Goal: Information Seeking & Learning: Learn about a topic

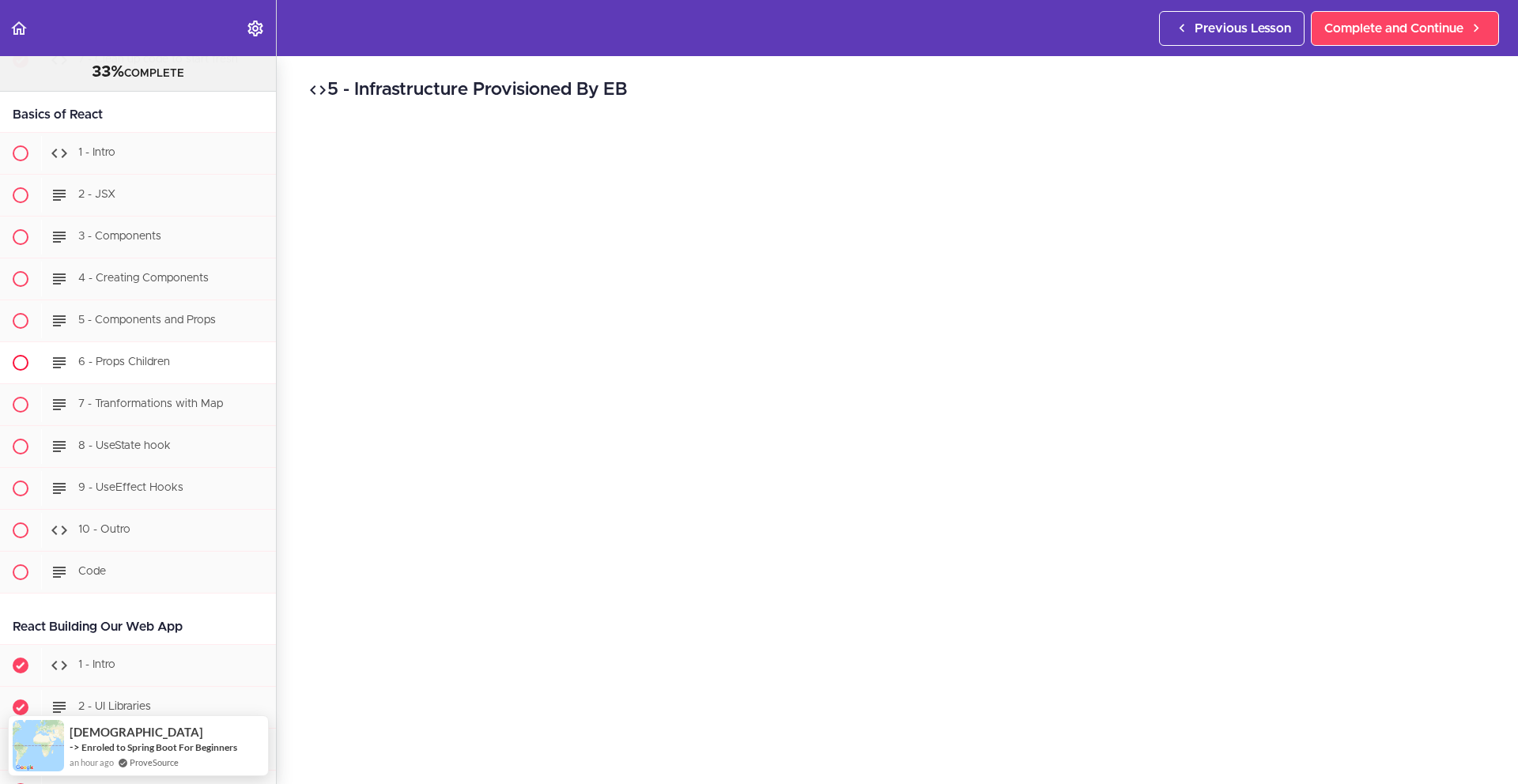
scroll to position [17766, 0]
click at [130, 174] on div "1 - Intro" at bounding box center [158, 156] width 235 height 35
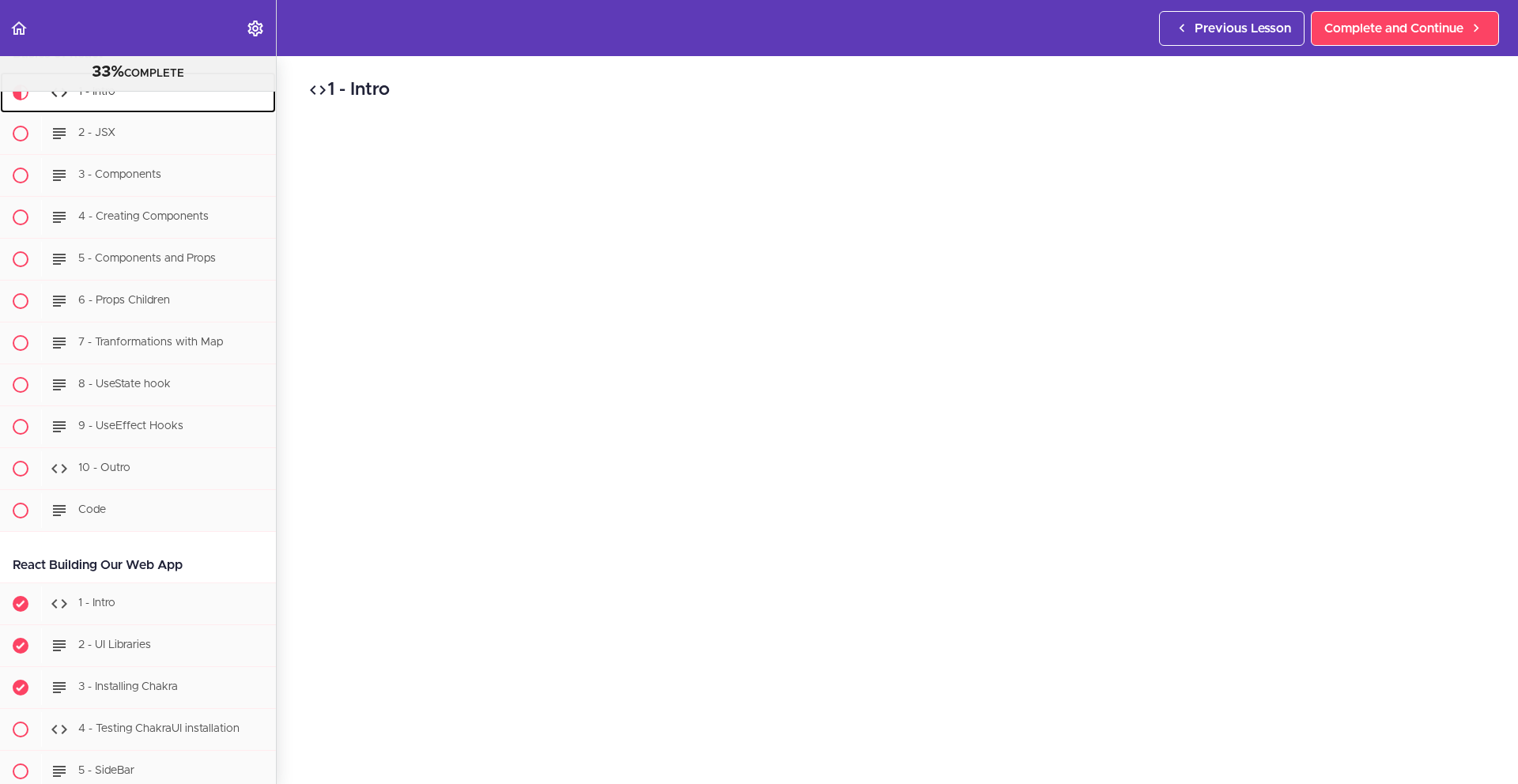
scroll to position [462, 0]
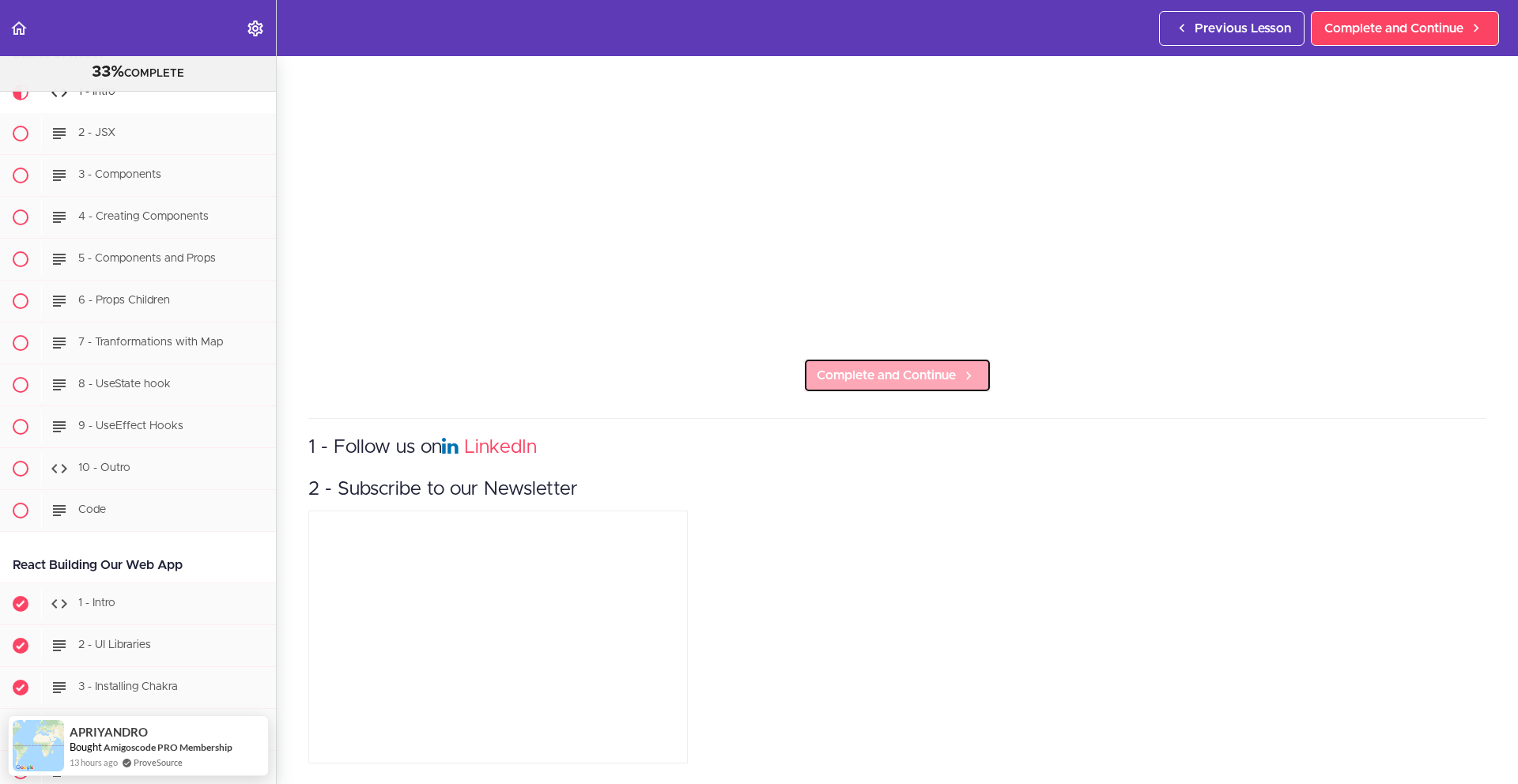
click at [827, 366] on span "Complete and Continue" at bounding box center [886, 376] width 139 height 19
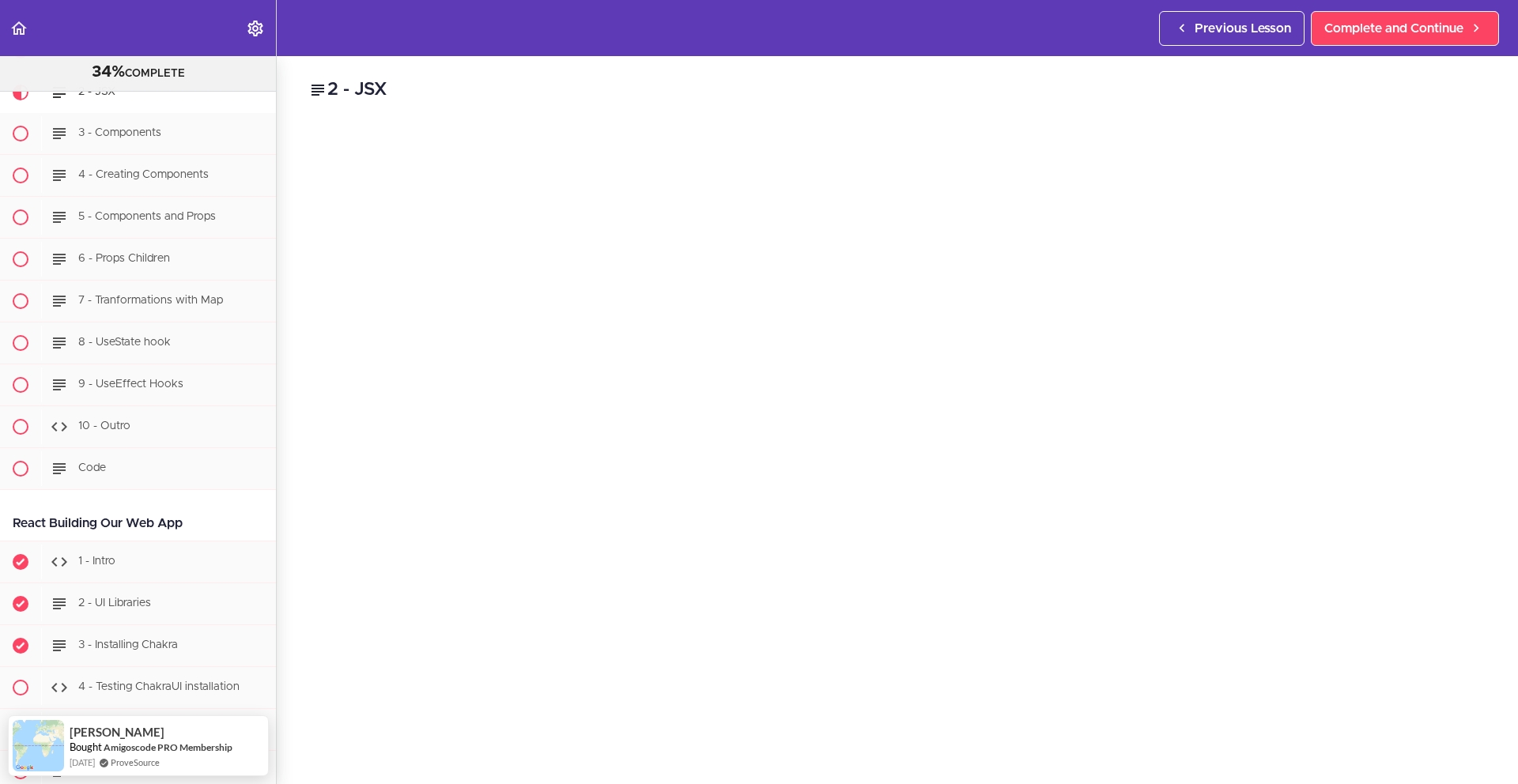
scroll to position [31, 0]
click at [1317, 759] on section "PROFESSIONAL Full Stack Developer 34% COMPLETE Java Master Class 1 - Java Maste…" at bounding box center [759, 420] width 1518 height 728
click at [1313, 761] on section "PROFESSIONAL Full Stack Developer 34% COMPLETE Java Master Class 1 - Java Maste…" at bounding box center [759, 420] width 1518 height 728
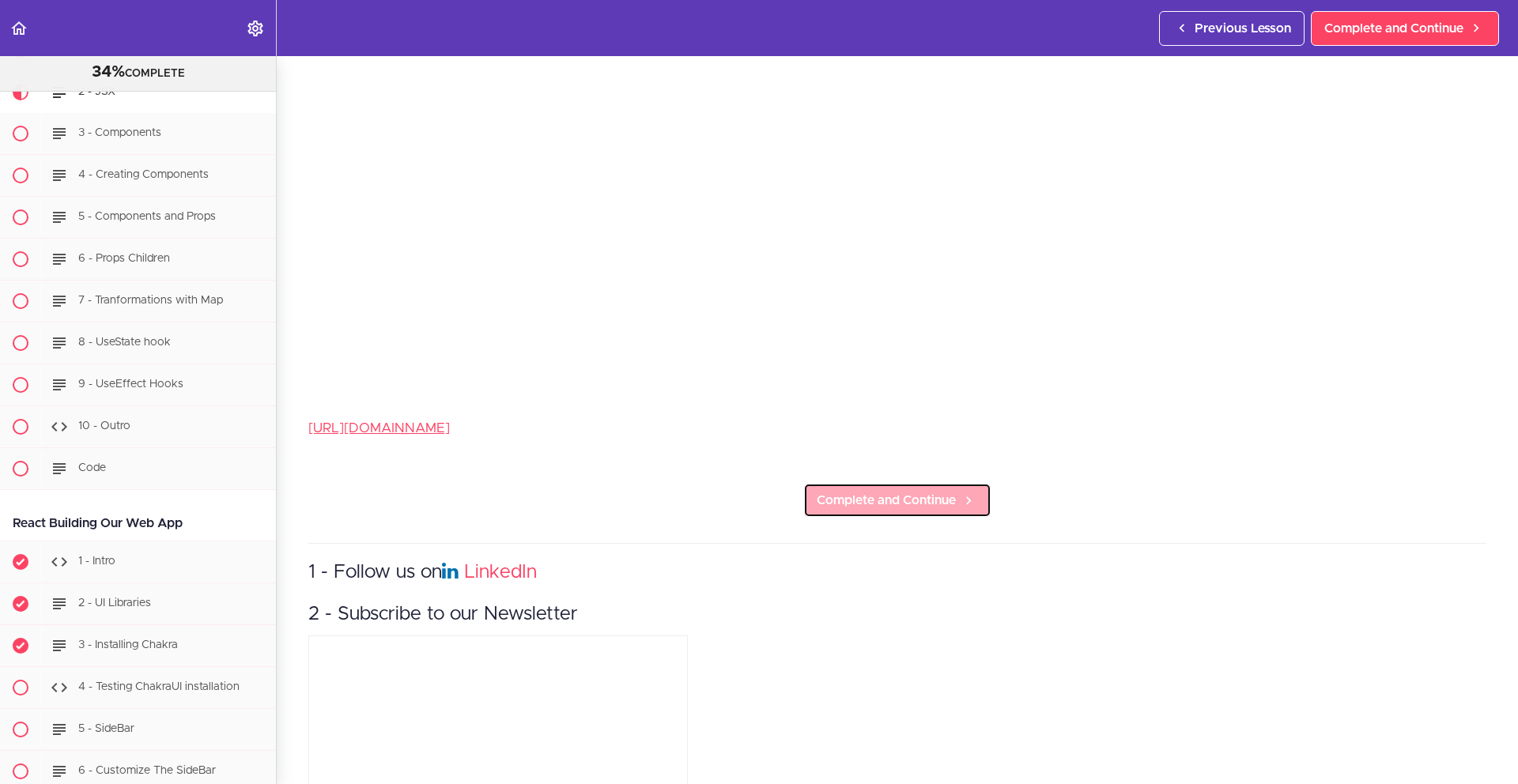
scroll to position [388, 0]
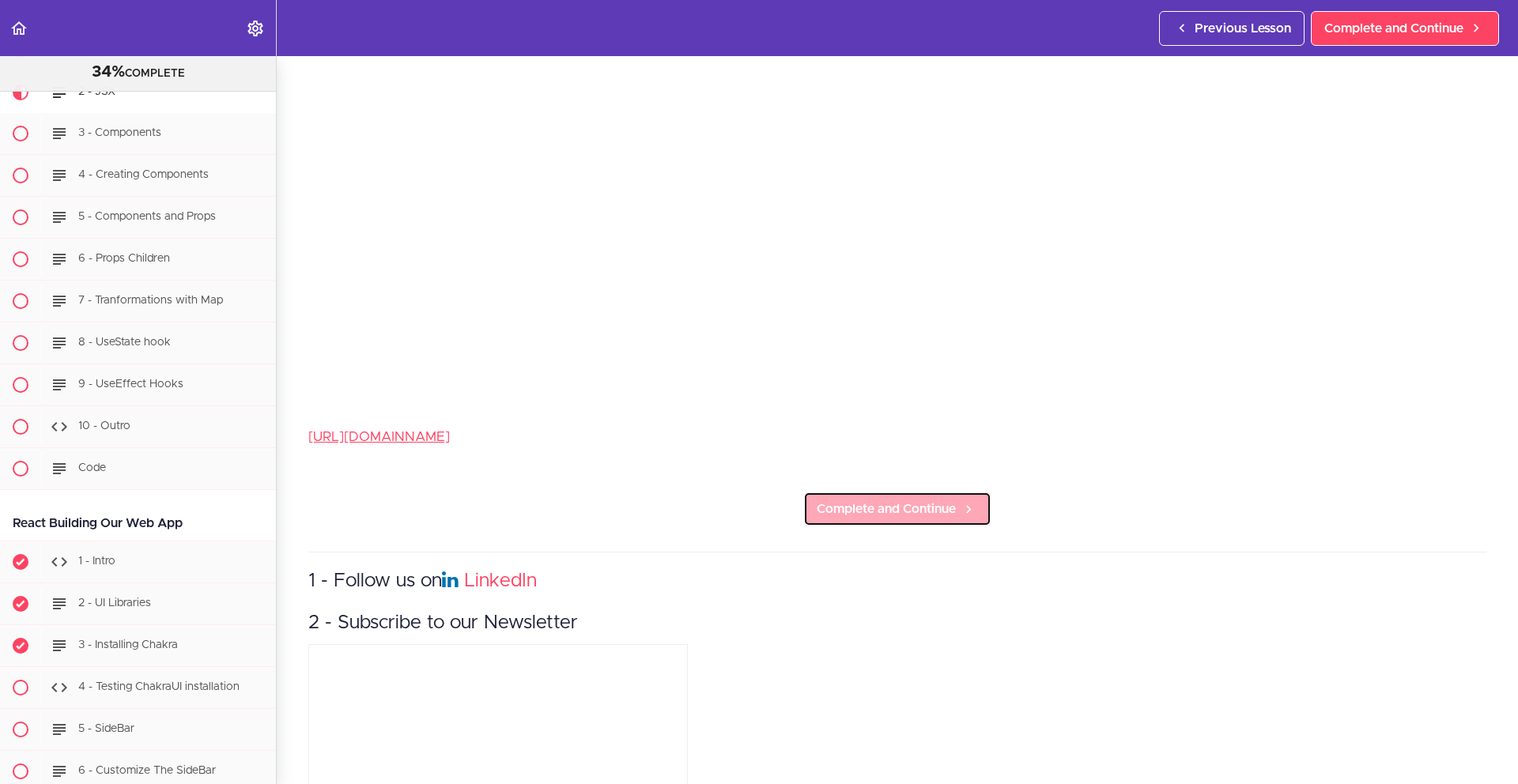
click at [873, 507] on span "Complete and Continue" at bounding box center [886, 509] width 139 height 19
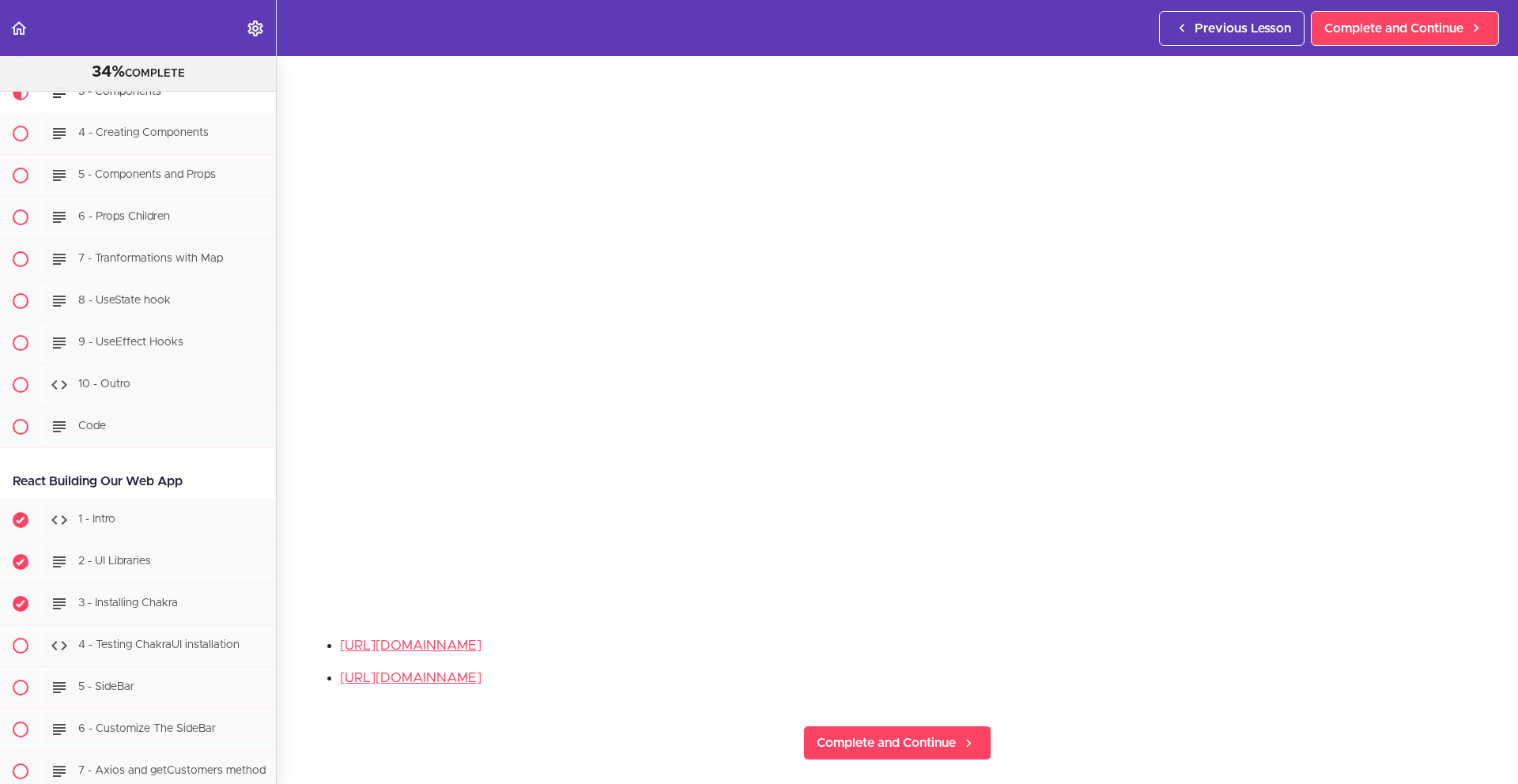
scroll to position [178, 0]
click at [917, 742] on span "Complete and Continue" at bounding box center [886, 742] width 139 height 19
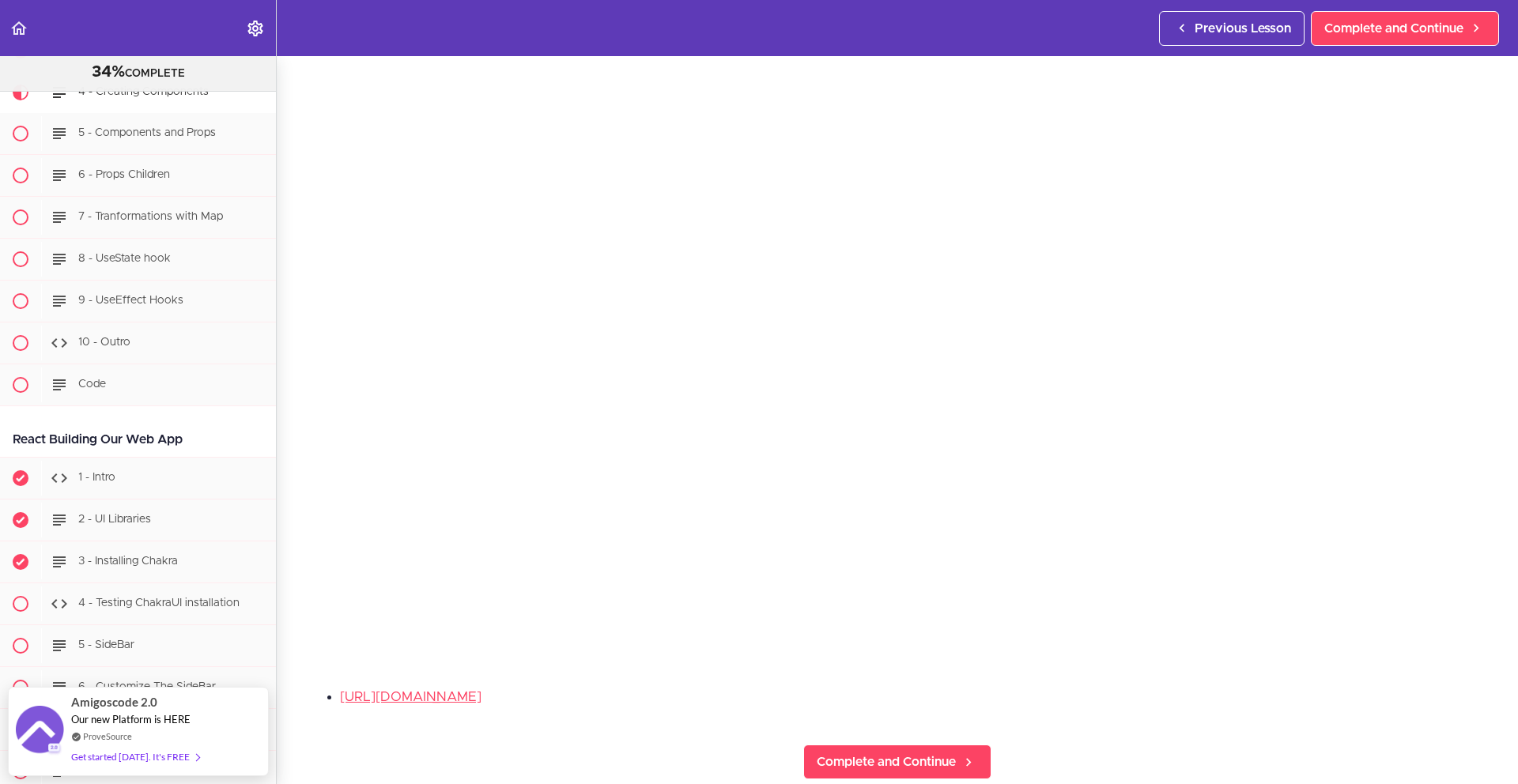
scroll to position [125, 0]
drag, startPoint x: 1276, startPoint y: 665, endPoint x: 1284, endPoint y: 661, distance: 8.9
click at [1276, 665] on section "PROFESSIONAL Full Stack Developer 34% COMPLETE Java Master Class 1 - Java Maste…" at bounding box center [759, 420] width 1518 height 728
drag, startPoint x: 1227, startPoint y: 672, endPoint x: 1211, endPoint y: 666, distance: 17.1
click at [1227, 672] on section "PROFESSIONAL Full Stack Developer 34% COMPLETE Java Master Class 1 - Java Maste…" at bounding box center [759, 420] width 1518 height 728
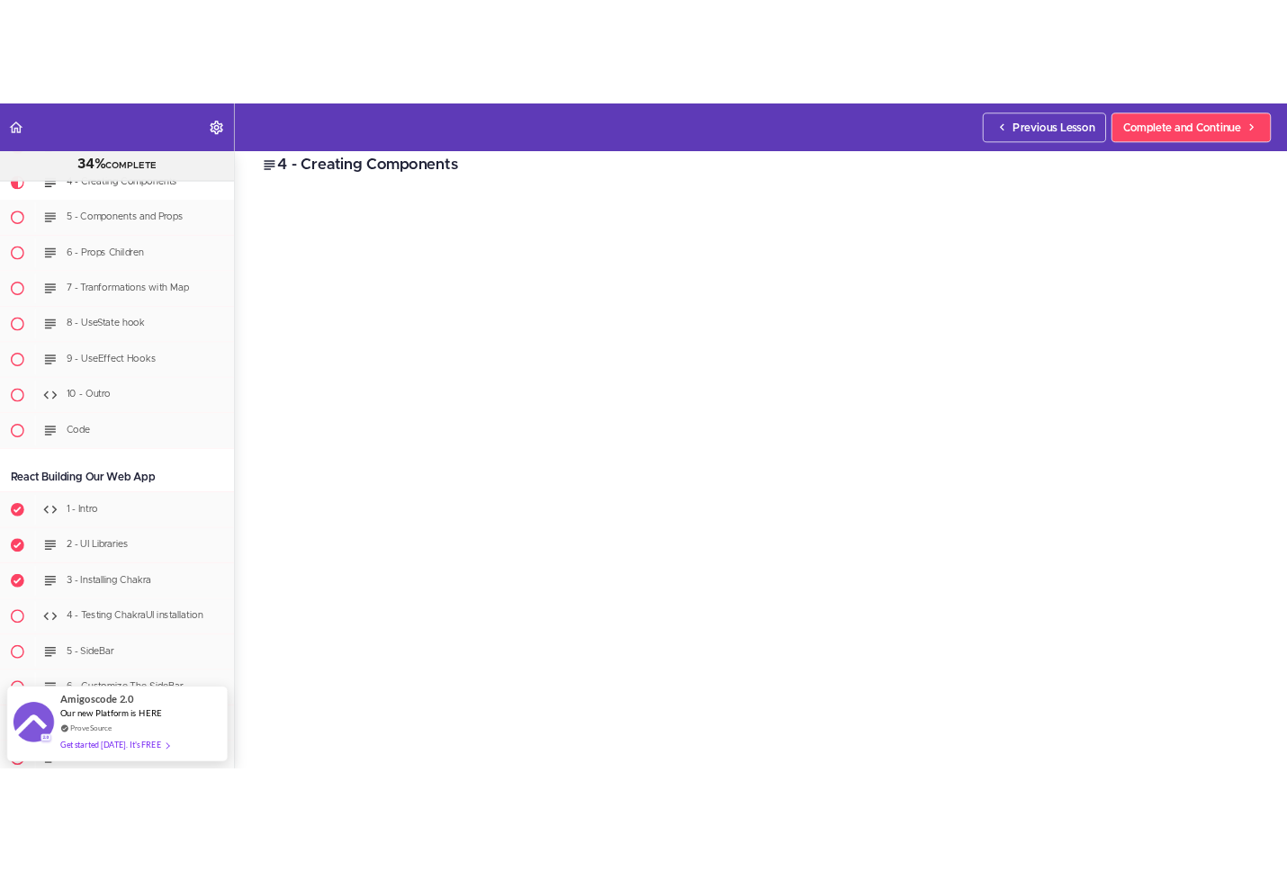
scroll to position [21, 0]
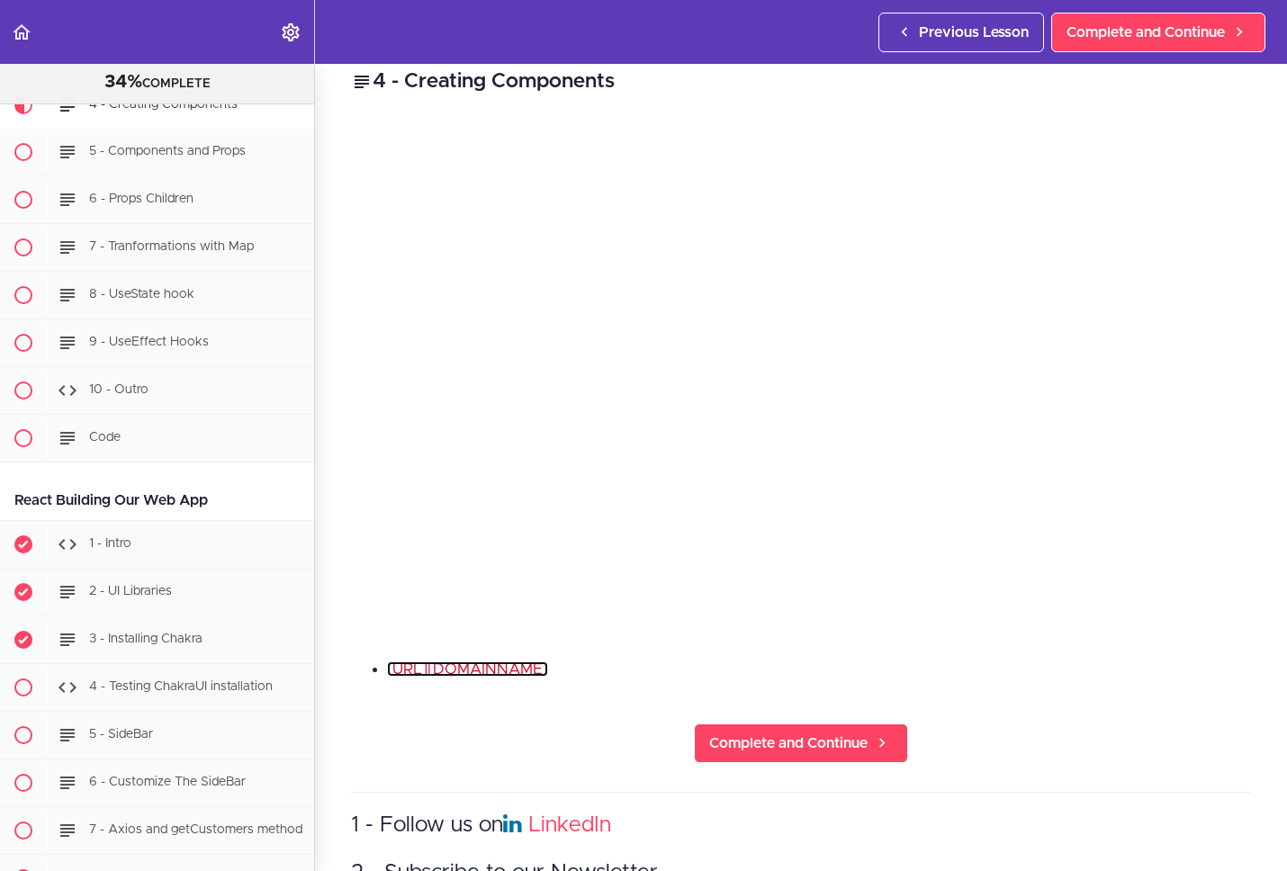
click at [548, 661] on link "[URL][DOMAIN_NAME]" at bounding box center [467, 668] width 161 height 15
click at [561, 671] on li "[URL][DOMAIN_NAME]" at bounding box center [819, 669] width 864 height 23
click at [548, 667] on link "[URL][DOMAIN_NAME]" at bounding box center [467, 668] width 161 height 15
click at [787, 732] on span "Complete and Continue" at bounding box center [788, 743] width 158 height 22
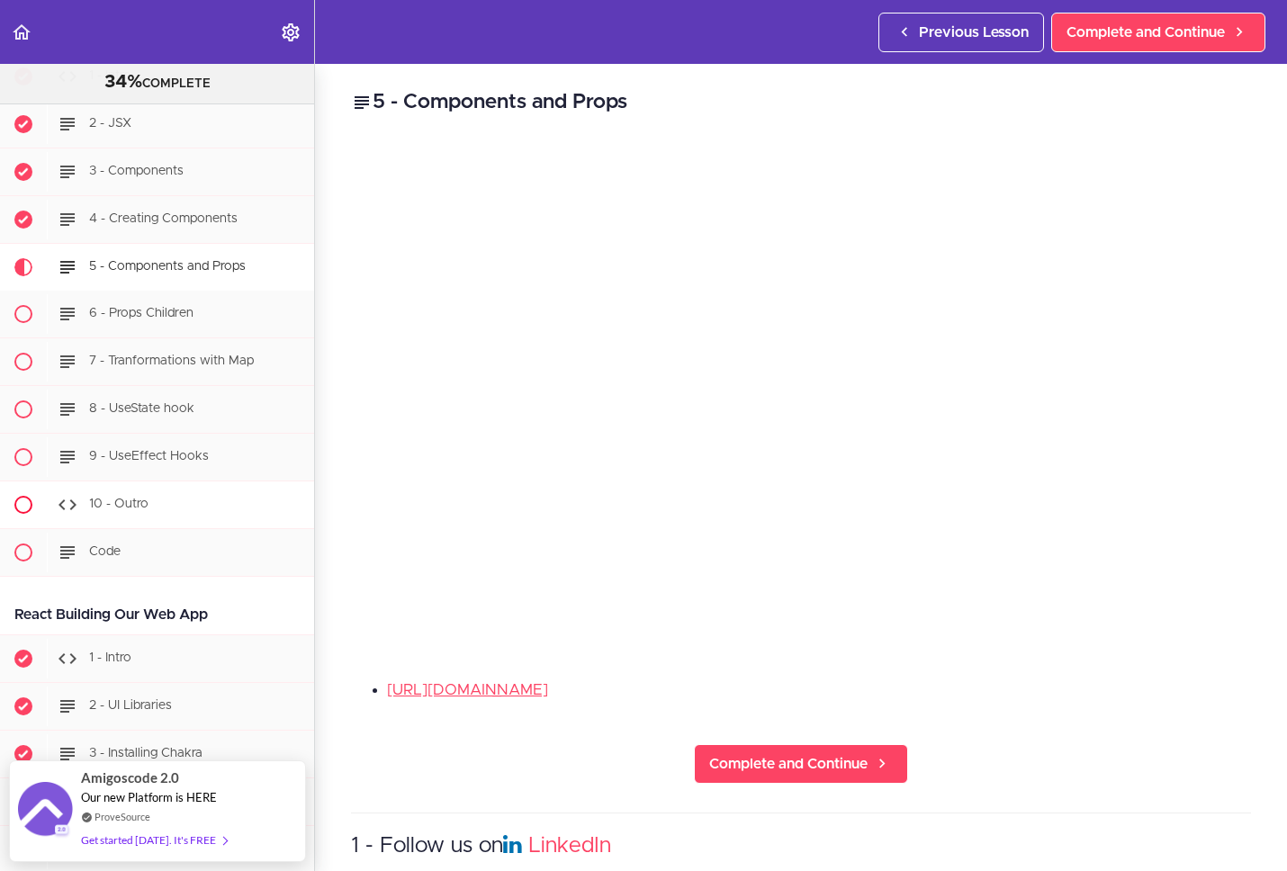
scroll to position [20335, 0]
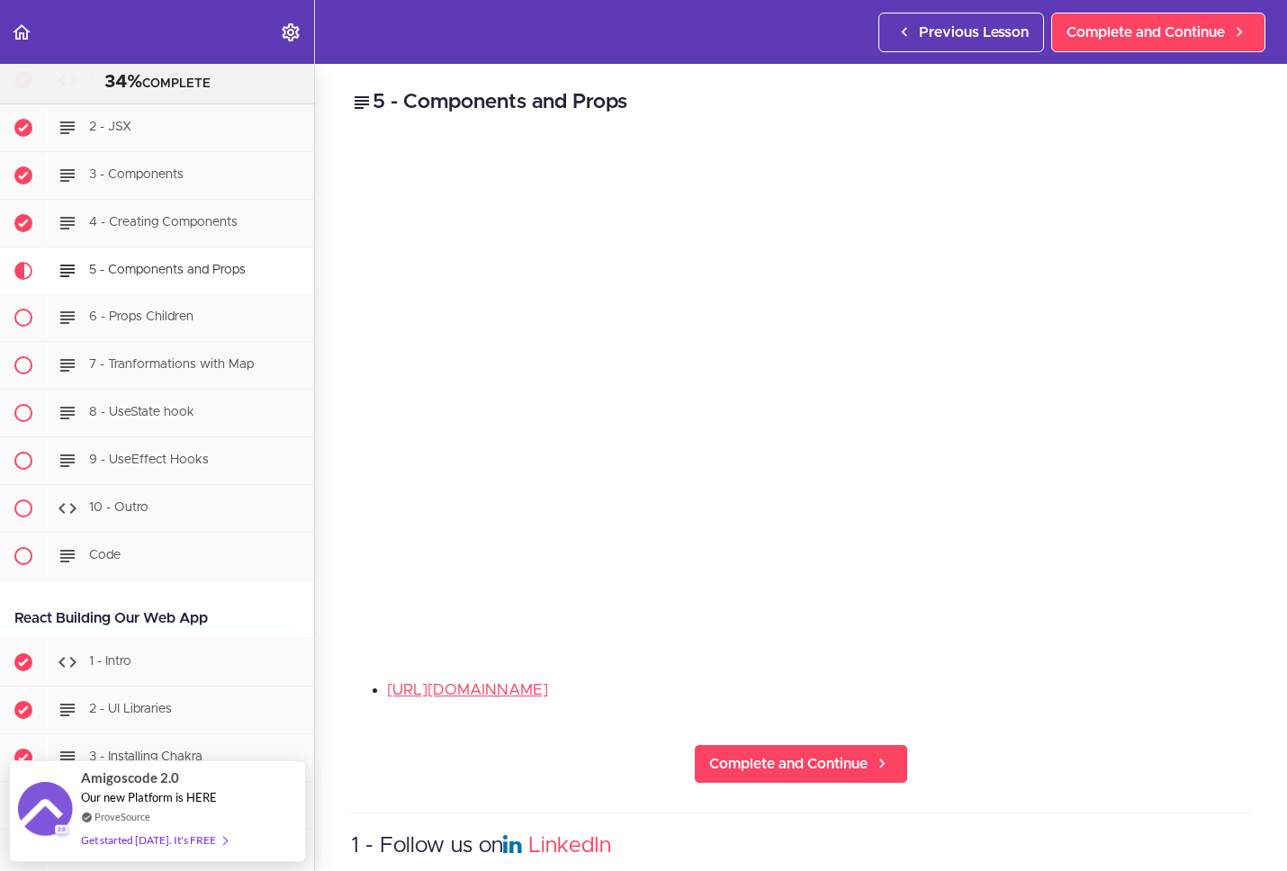
click at [1078, 661] on div "5 - Components and Props [URL][DOMAIN_NAME] Complete and Continue 1 - Follow us…" at bounding box center [801, 467] width 972 height 807
